Goal: Use online tool/utility: Use online tool/utility

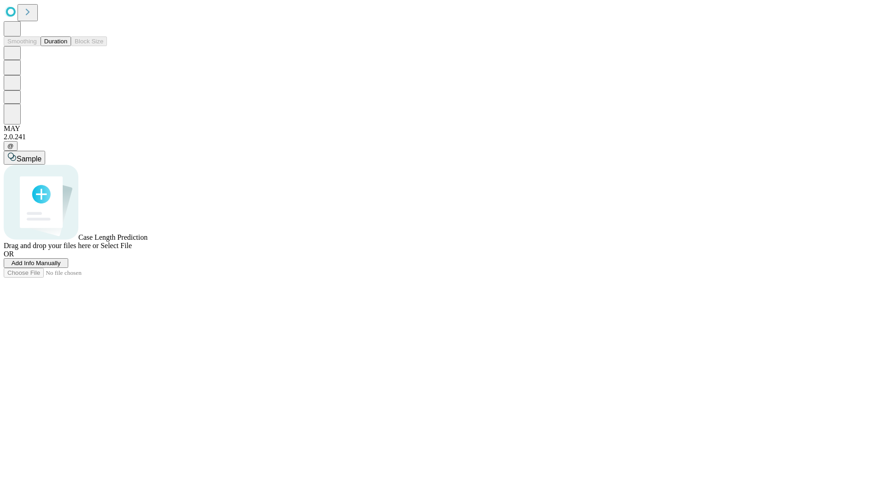
click at [67, 46] on button "Duration" at bounding box center [56, 41] width 30 height 10
click at [61, 266] on span "Add Info Manually" at bounding box center [36, 262] width 49 height 7
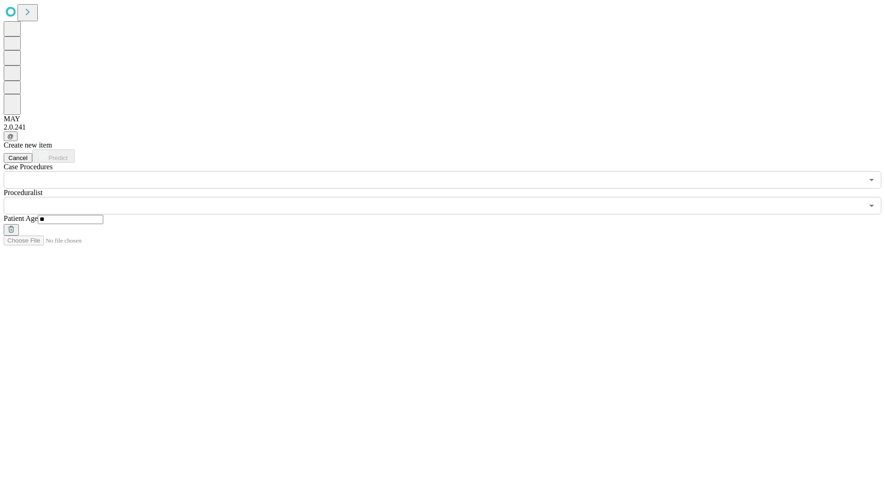
type input "**"
click at [449, 197] on input "text" at bounding box center [433, 206] width 859 height 18
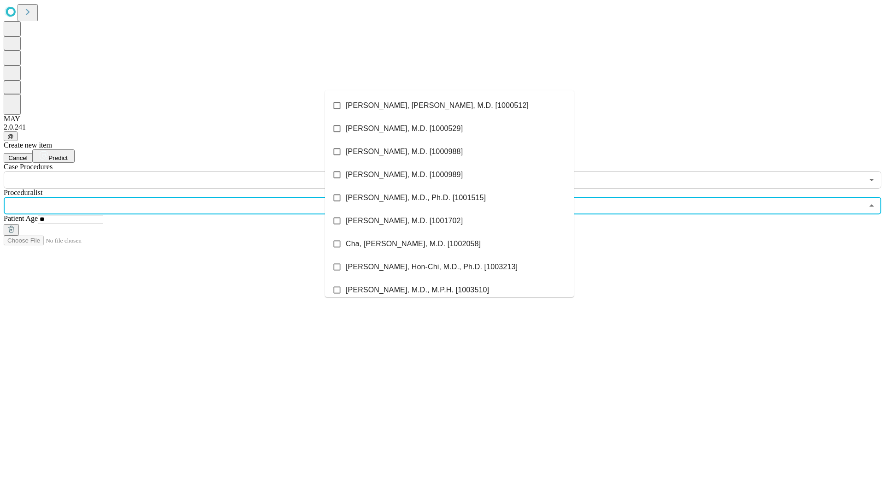
click at [449, 106] on li "[PERSON_NAME], [PERSON_NAME], M.D. [1000512]" at bounding box center [449, 105] width 249 height 23
click at [194, 171] on input "text" at bounding box center [433, 180] width 859 height 18
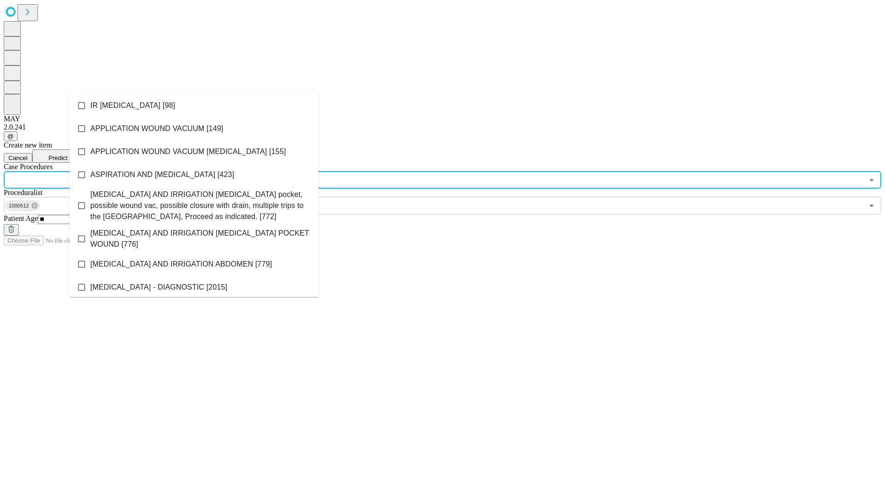
click at [194, 106] on li "IR [MEDICAL_DATA] [98]" at bounding box center [194, 105] width 249 height 23
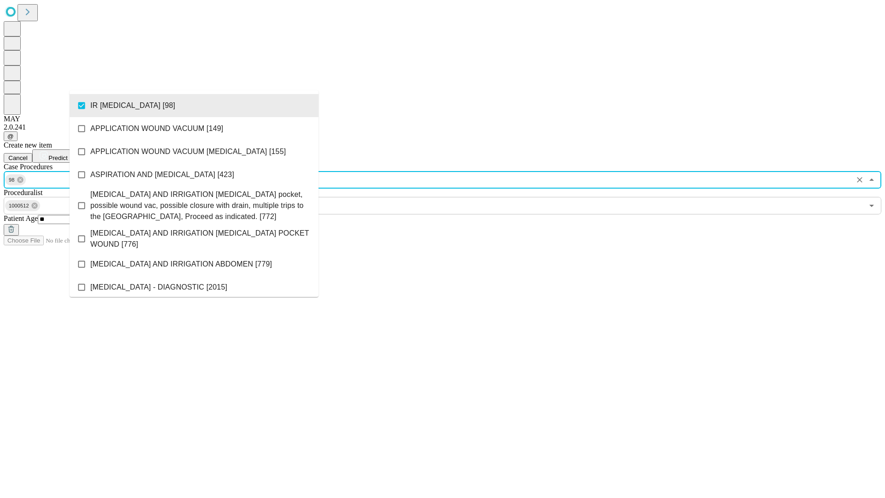
click at [67, 154] on span "Predict" at bounding box center [57, 157] width 19 height 7
